Goal: Entertainment & Leisure: Consume media (video, audio)

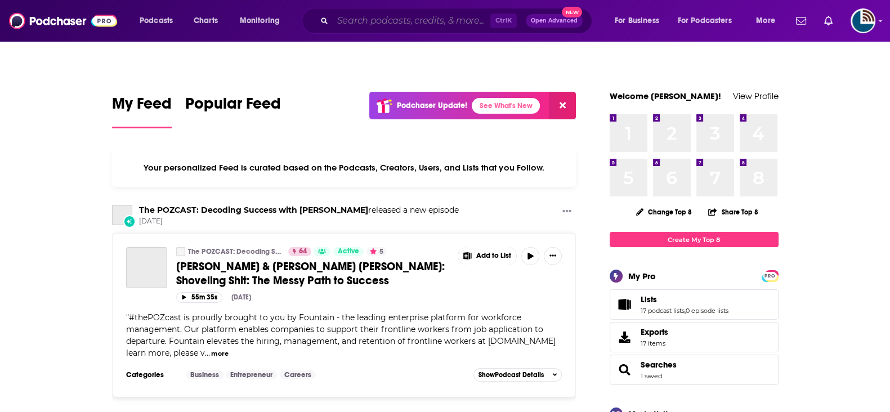
click at [360, 18] on input "Search podcasts, credits, & more..." at bounding box center [412, 21] width 158 height 18
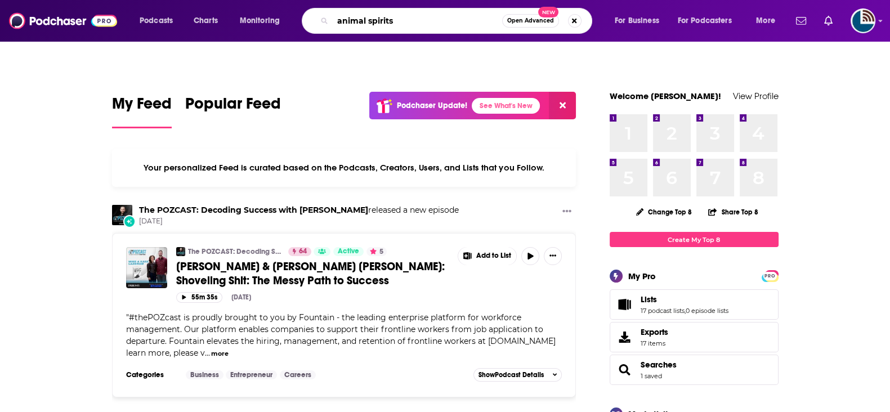
type input "animal spirits"
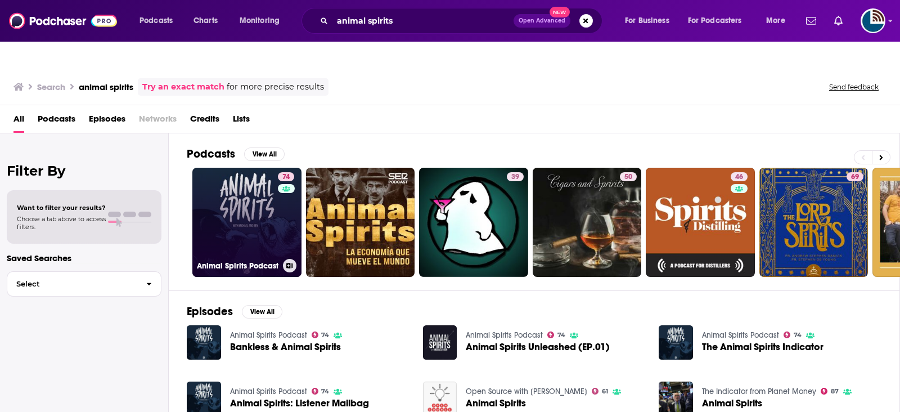
click at [239, 198] on link "74 Animal Spirits Podcast" at bounding box center [246, 222] width 109 height 109
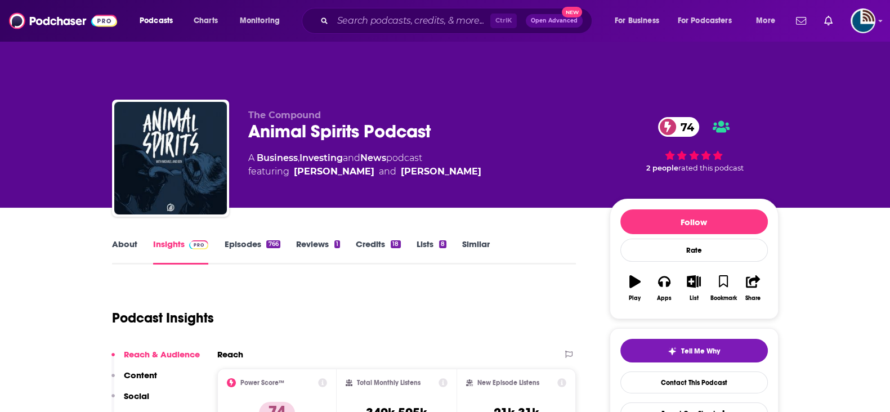
click at [239, 239] on link "Episodes 766" at bounding box center [252, 252] width 56 height 26
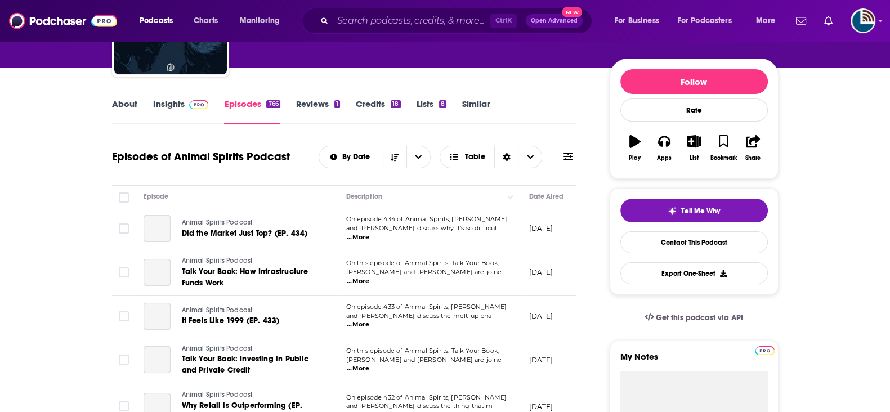
scroll to position [140, 0]
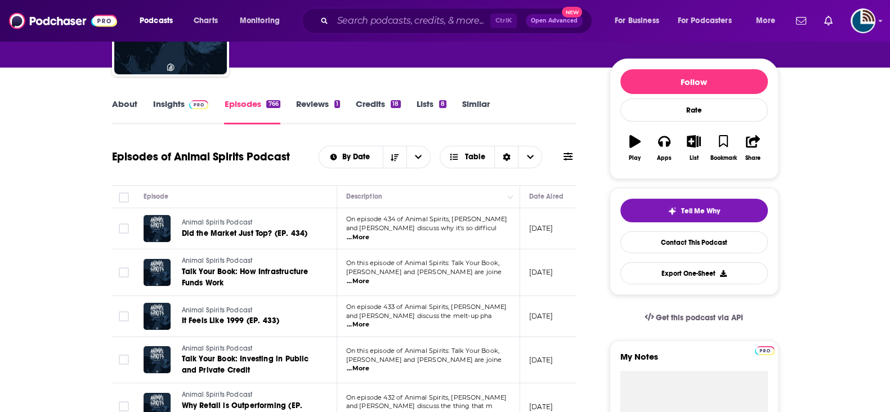
click at [411, 224] on p "and ⁠⁠⁠⁠⁠⁠⁠⁠⁠⁠⁠⁠⁠⁠⁠⁠[PERSON_NAME]⁠⁠⁠⁠⁠⁠⁠⁠⁠⁠⁠⁠⁠⁠⁠⁠ discuss why it's so difficul …" at bounding box center [428, 233] width 164 height 18
click at [369, 233] on span "...More" at bounding box center [358, 237] width 23 height 9
click at [258, 228] on span "Did the Market Just Top? (EP. 434)" at bounding box center [245, 233] width 126 height 10
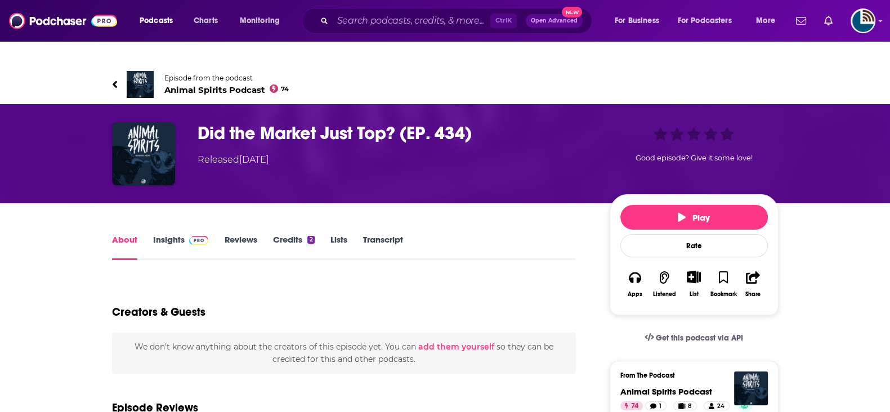
click at [381, 234] on link "Transcript" at bounding box center [383, 247] width 40 height 26
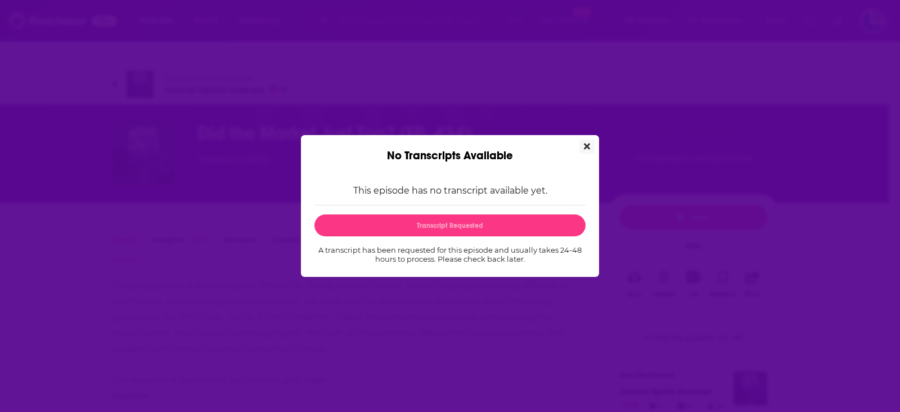
click at [585, 146] on icon "Close" at bounding box center [587, 146] width 6 height 9
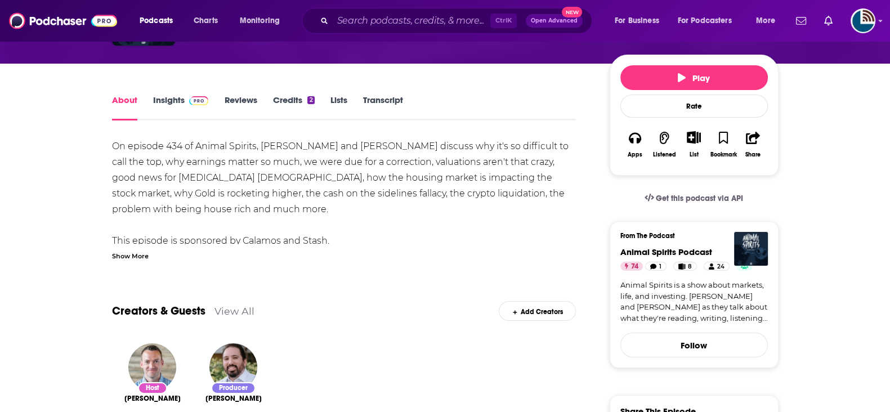
click at [133, 250] on div "Show More" at bounding box center [130, 255] width 37 height 11
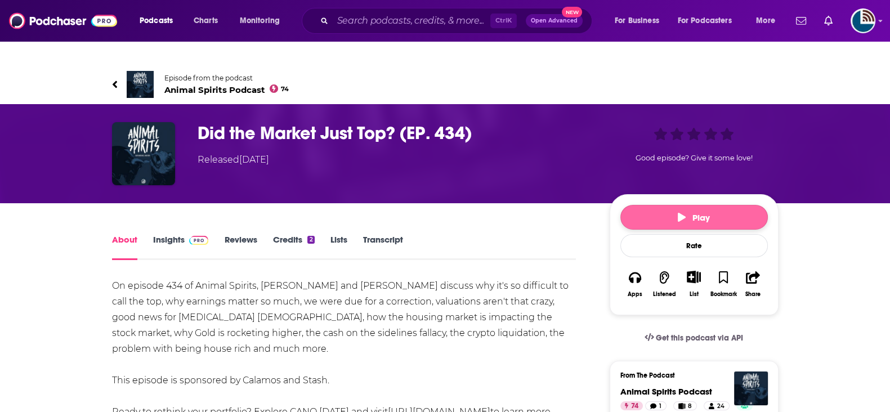
click at [707, 212] on span "Play" at bounding box center [693, 217] width 32 height 11
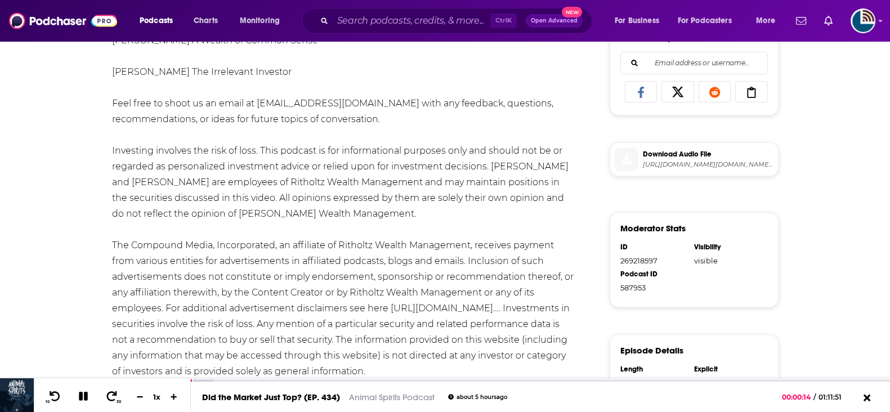
scroll to position [517, 0]
